Goal: Task Accomplishment & Management: Manage account settings

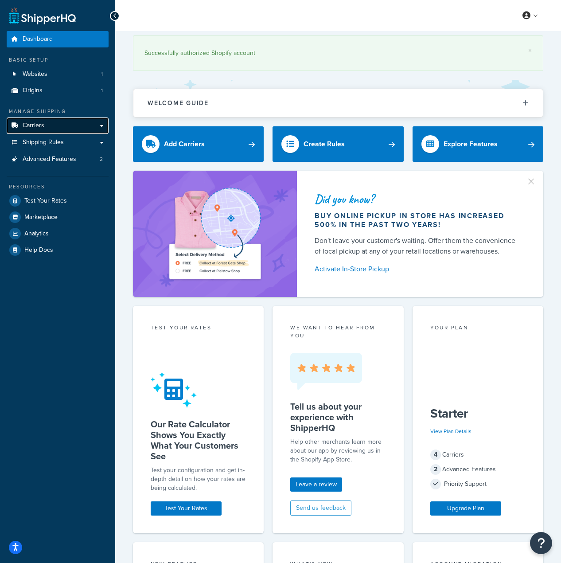
click at [51, 129] on link "Carriers" at bounding box center [58, 125] width 102 height 16
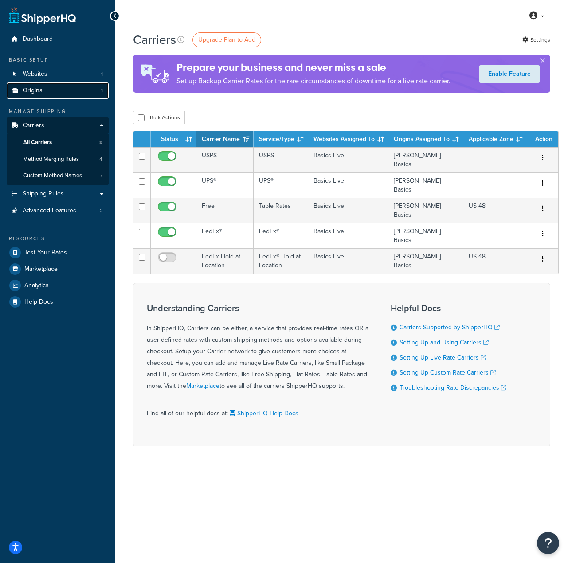
click at [41, 92] on span "Origins" at bounding box center [33, 91] width 20 height 8
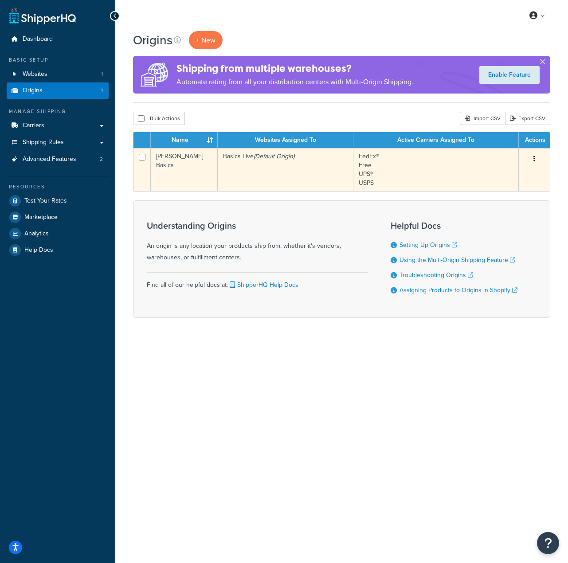
click at [532, 159] on button "button" at bounding box center [534, 159] width 12 height 14
click at [517, 176] on link "Edit" at bounding box center [505, 176] width 70 height 18
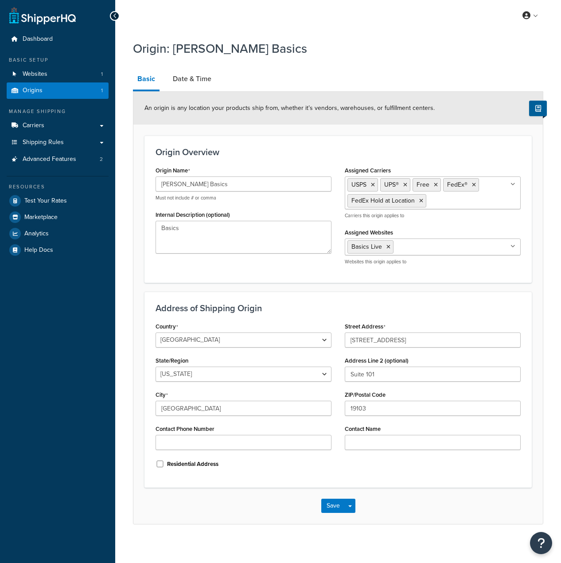
select select "38"
click at [191, 85] on link "Date & Time" at bounding box center [191, 78] width 47 height 21
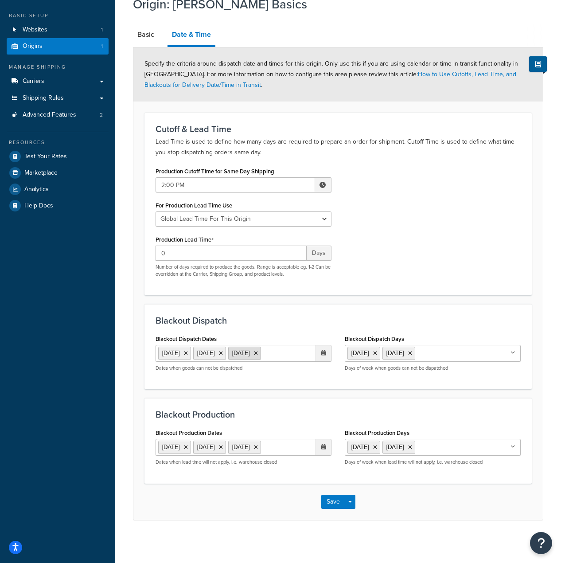
scroll to position [47, 0]
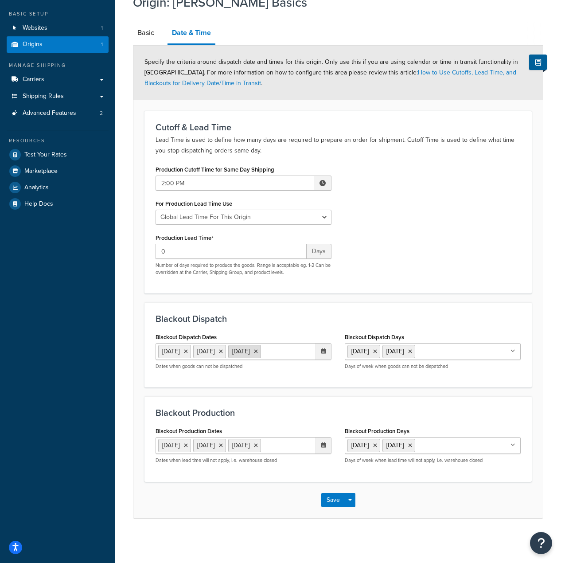
click at [258, 349] on icon at bounding box center [256, 351] width 4 height 5
drag, startPoint x: 308, startPoint y: 349, endPoint x: 211, endPoint y: 338, distance: 96.8
click at [306, 349] on ul "28 Aug 2025 29 Aug 2025" at bounding box center [244, 351] width 176 height 17
click at [223, 352] on icon at bounding box center [221, 351] width 4 height 5
click at [188, 353] on icon at bounding box center [186, 351] width 4 height 5
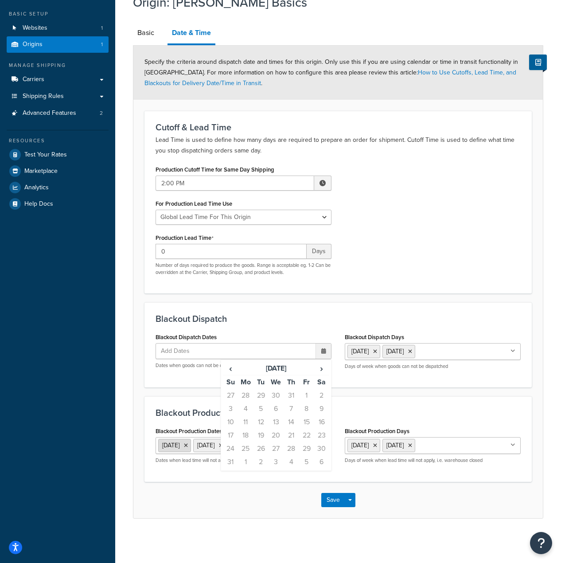
click at [188, 444] on icon at bounding box center [186, 445] width 4 height 5
click at [223, 445] on icon at bounding box center [221, 445] width 4 height 5
drag, startPoint x: 204, startPoint y: 446, endPoint x: 207, endPoint y: 442, distance: 5.1
click at [188, 446] on icon at bounding box center [186, 445] width 4 height 5
click at [323, 351] on icon at bounding box center [323, 350] width 5 height 5
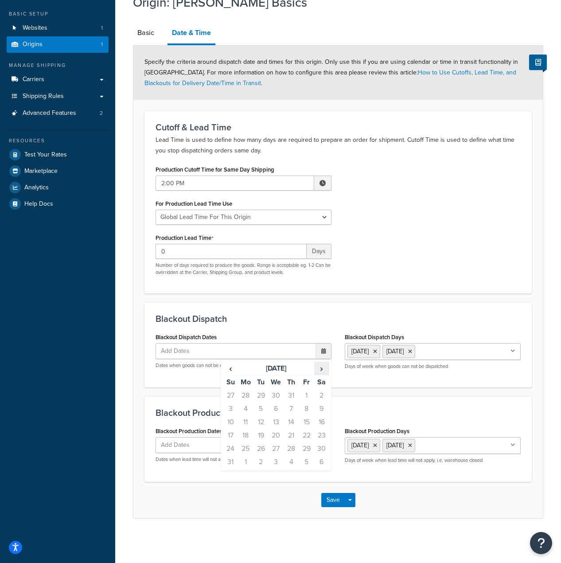
click at [324, 372] on span "›" at bounding box center [322, 368] width 14 height 12
click at [249, 423] on td "13" at bounding box center [245, 421] width 15 height 13
click at [184, 397] on div "Blackout Production Blackout Production Dates Add Dates ‹ August 2025 › Su Mo T…" at bounding box center [338, 438] width 387 height 85
click at [324, 444] on icon at bounding box center [323, 444] width 5 height 5
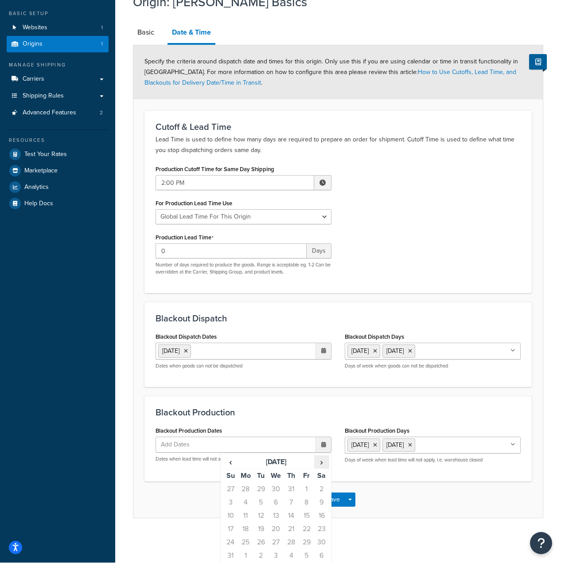
click at [324, 460] on span "›" at bounding box center [322, 462] width 14 height 12
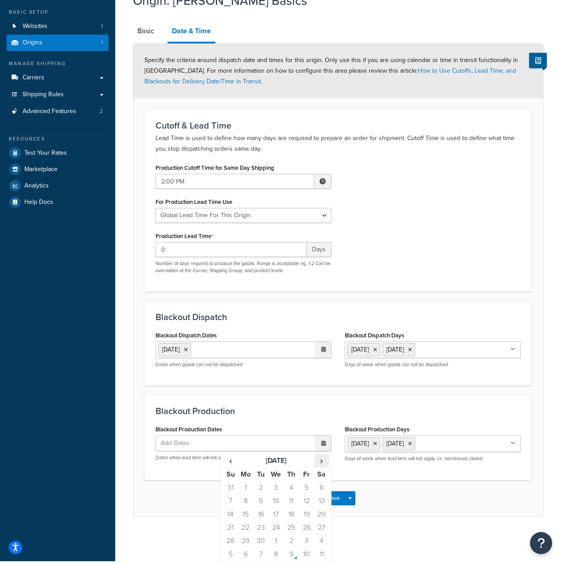
click at [324, 461] on span "›" at bounding box center [322, 460] width 14 height 12
click at [248, 517] on td "13" at bounding box center [245, 514] width 15 height 13
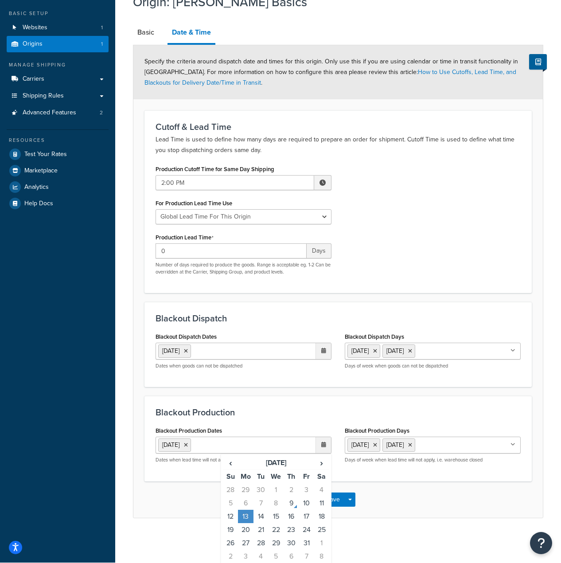
drag, startPoint x: 414, startPoint y: 510, endPoint x: 404, endPoint y: 508, distance: 10.0
click at [411, 510] on div "Save Save Dropdown Save and Edit Save and Duplicate Save and Create New" at bounding box center [338, 499] width 410 height 36
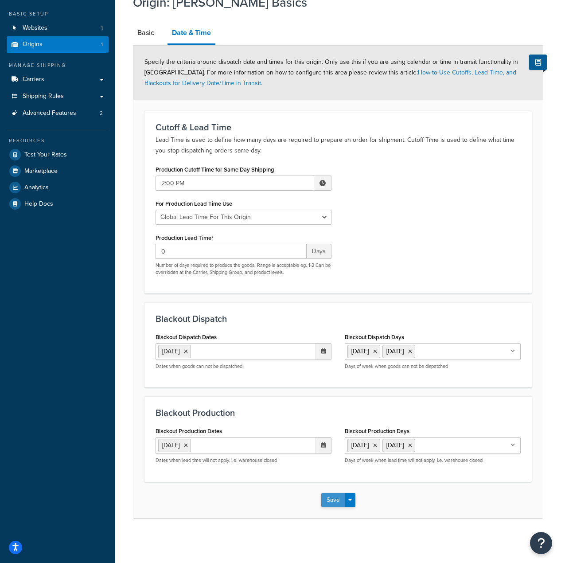
click at [334, 504] on button "Save" at bounding box center [333, 500] width 24 height 14
